Goal: Information Seeking & Learning: Learn about a topic

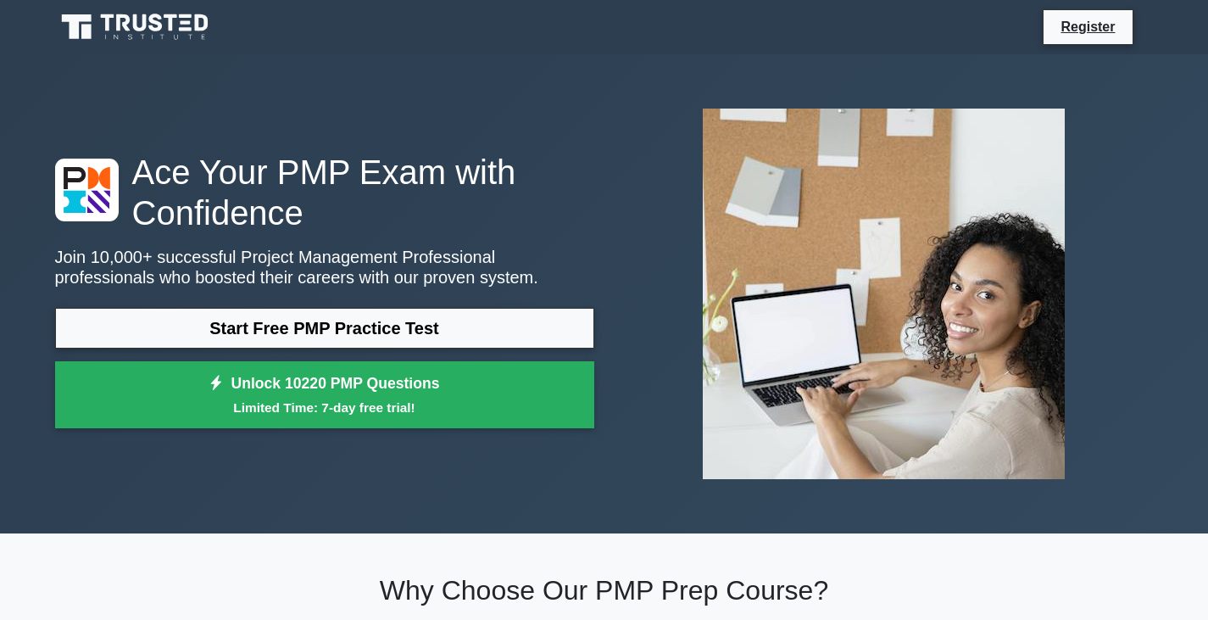
click at [286, 319] on link "Start Free PMP Practice Test" at bounding box center [324, 328] width 539 height 41
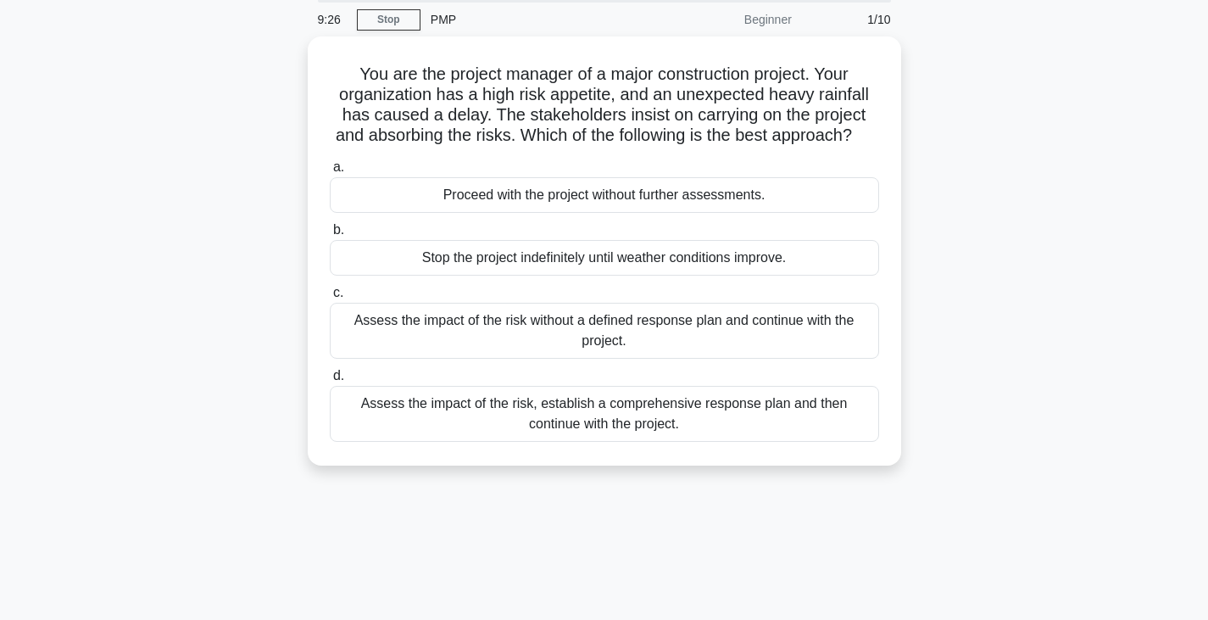
scroll to position [65, 0]
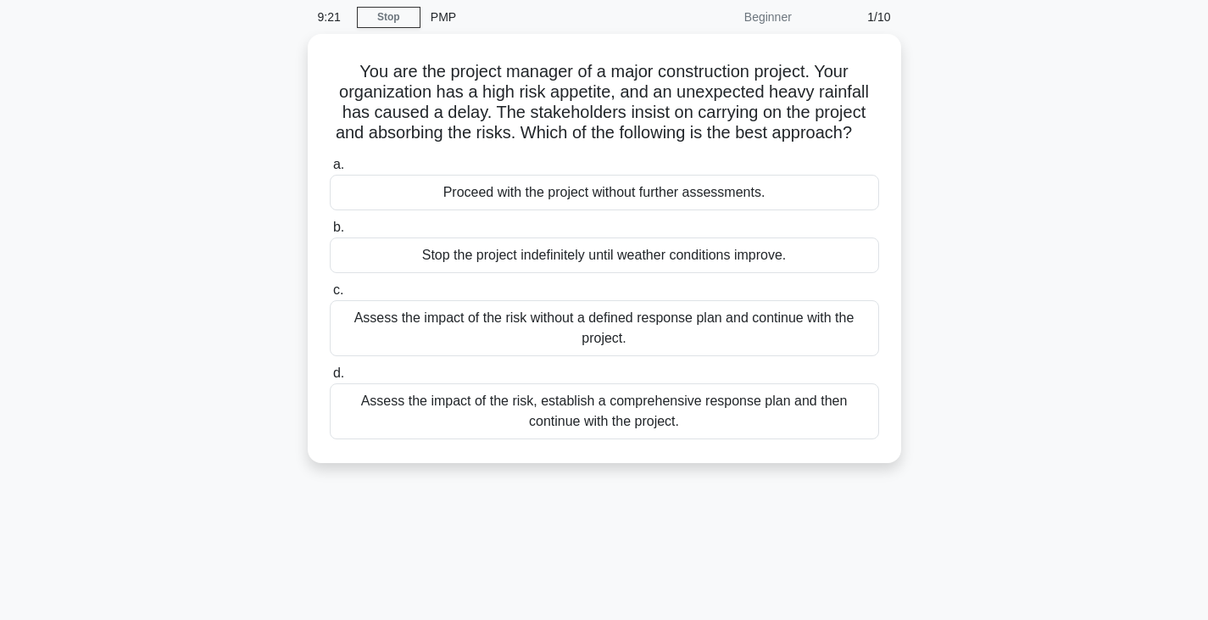
click at [695, 426] on div "Assess the impact of the risk, establish a comprehensive response plan and then…" at bounding box center [604, 411] width 549 height 56
click at [330, 379] on input "d. Assess the impact of the risk, establish a comprehensive response plan and t…" at bounding box center [330, 373] width 0 height 11
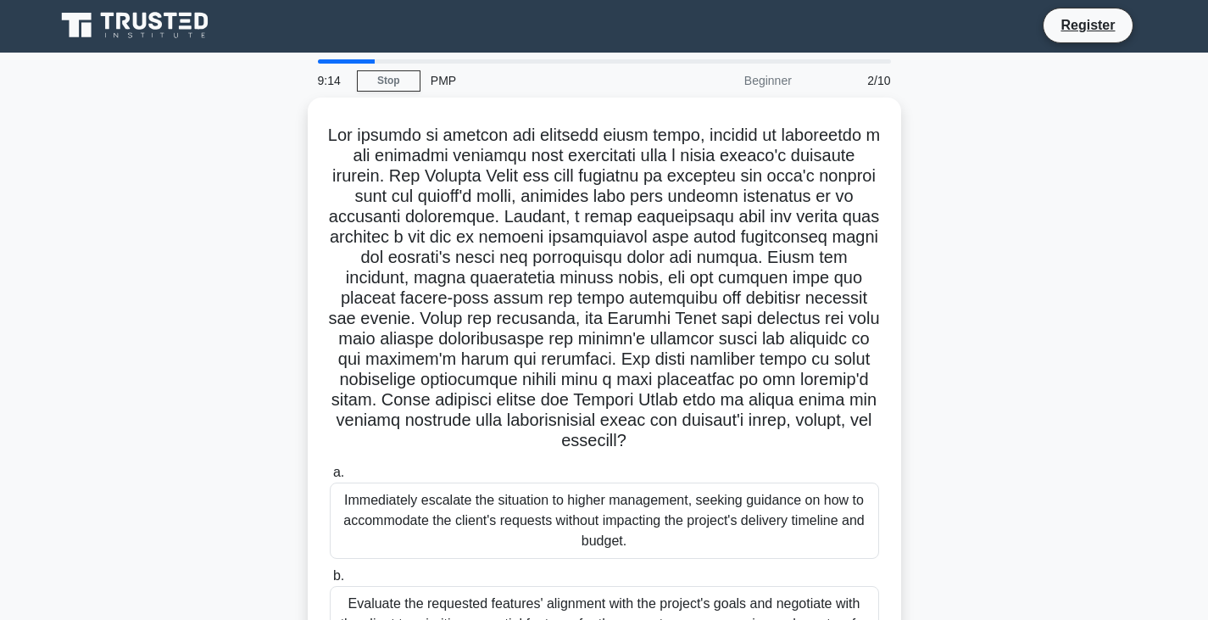
scroll to position [0, 0]
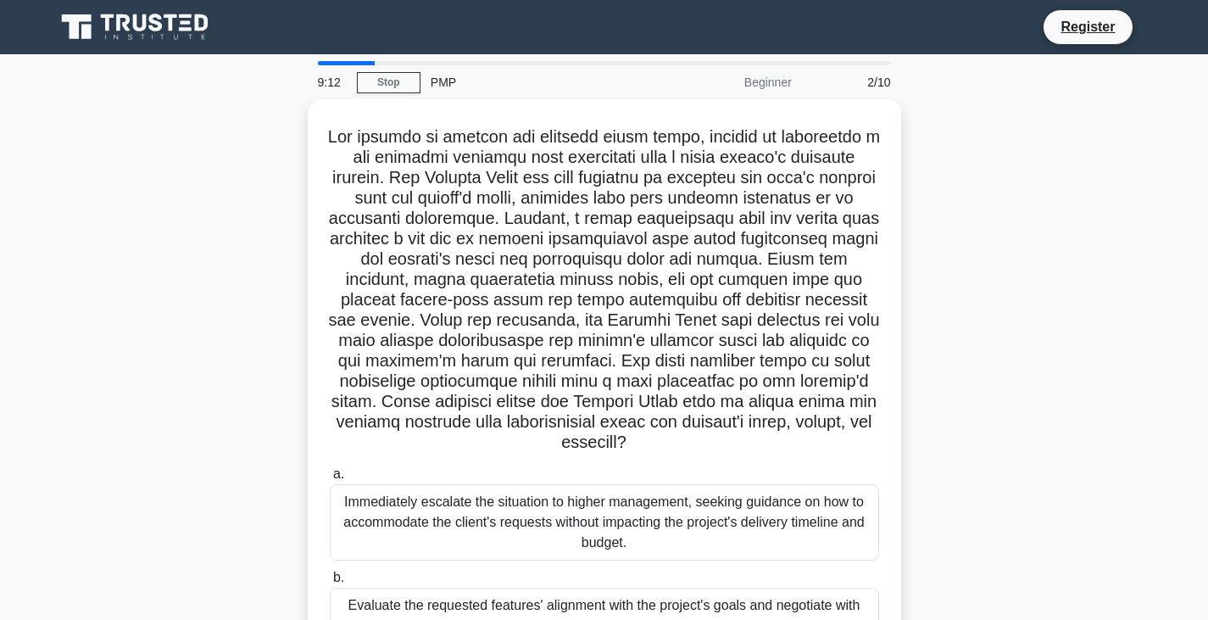
click at [403, 81] on link "Stop" at bounding box center [389, 82] width 64 height 21
